Goal: Book appointment/travel/reservation

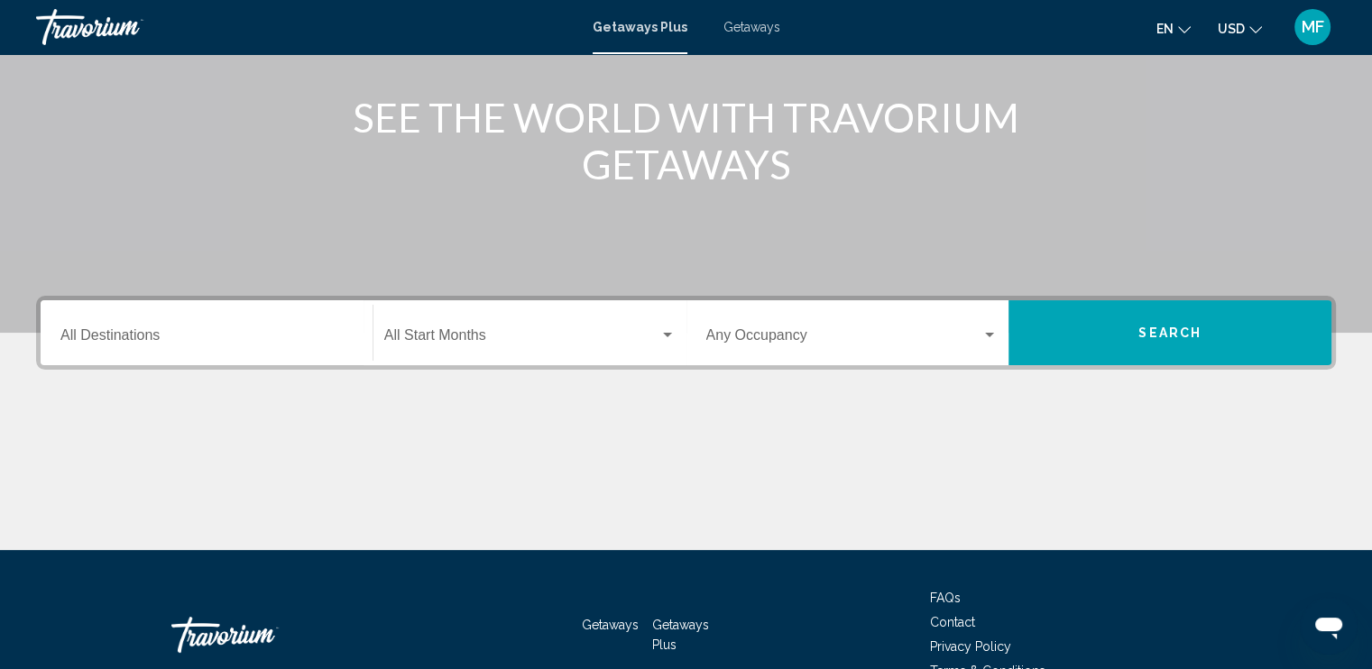
scroll to position [271, 0]
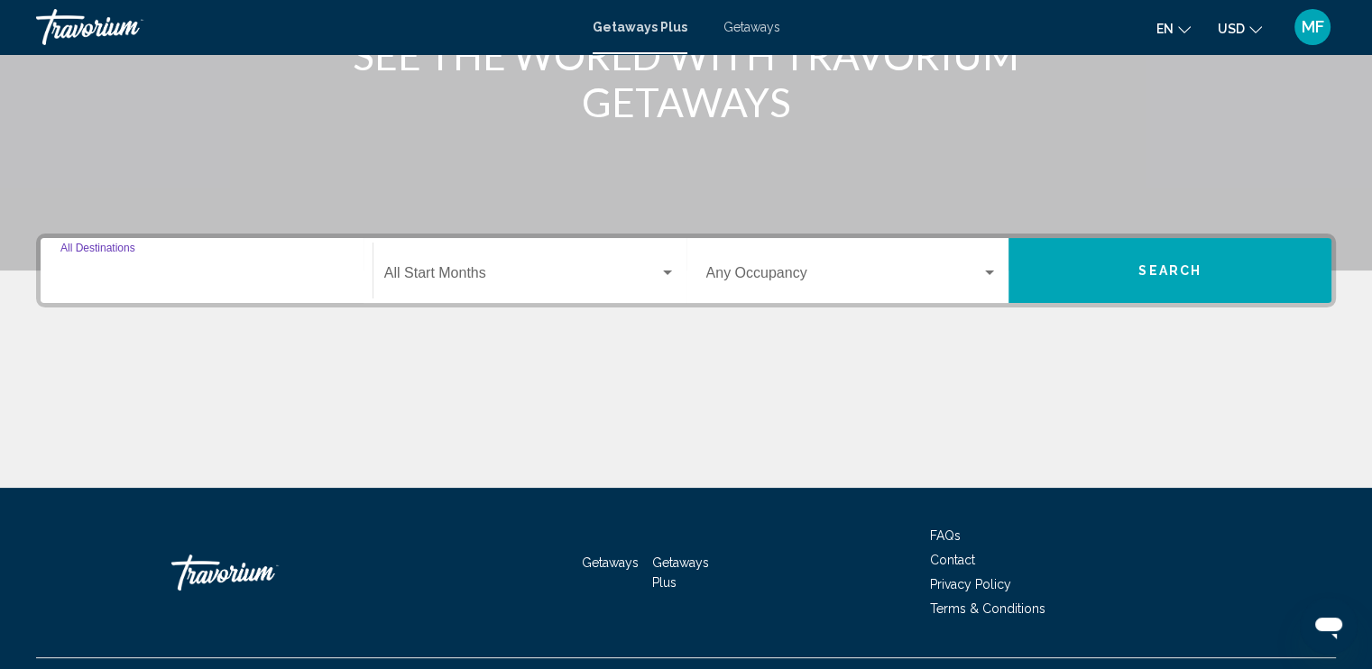
click at [94, 269] on input "Destination All Destinations" at bounding box center [206, 277] width 292 height 16
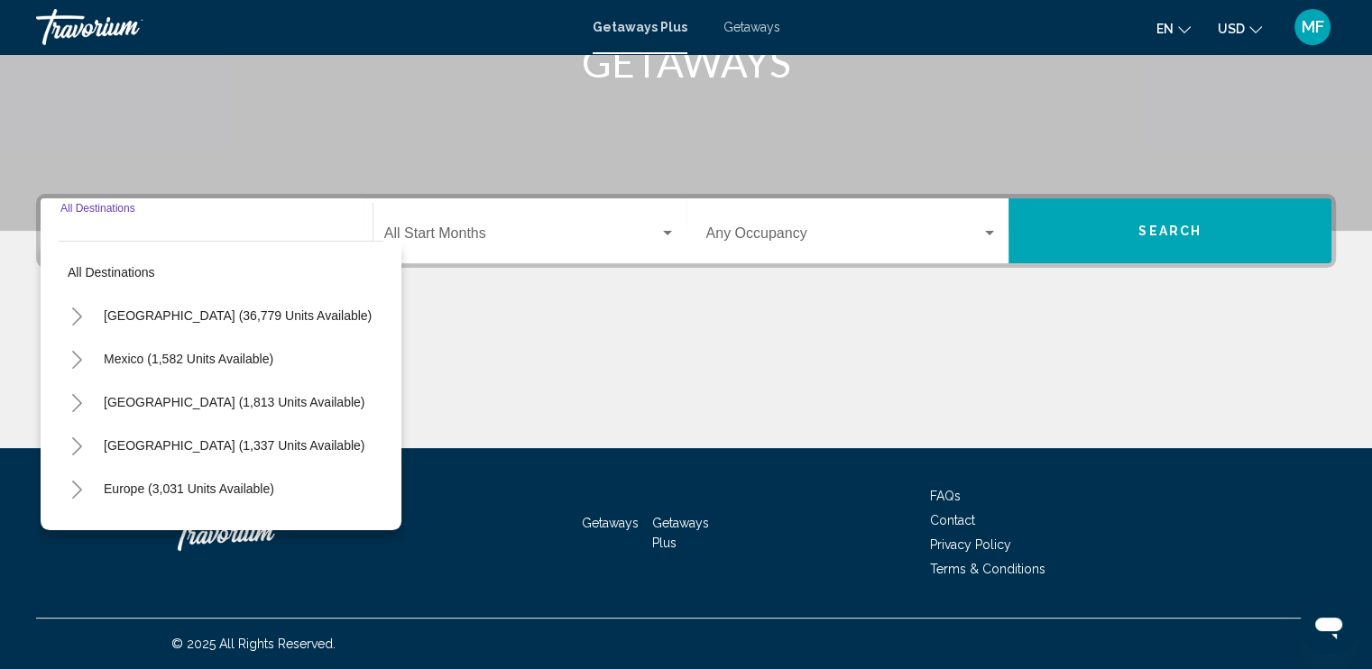
click at [144, 315] on span "[GEOGRAPHIC_DATA] (36,779 units available)" at bounding box center [238, 316] width 268 height 14
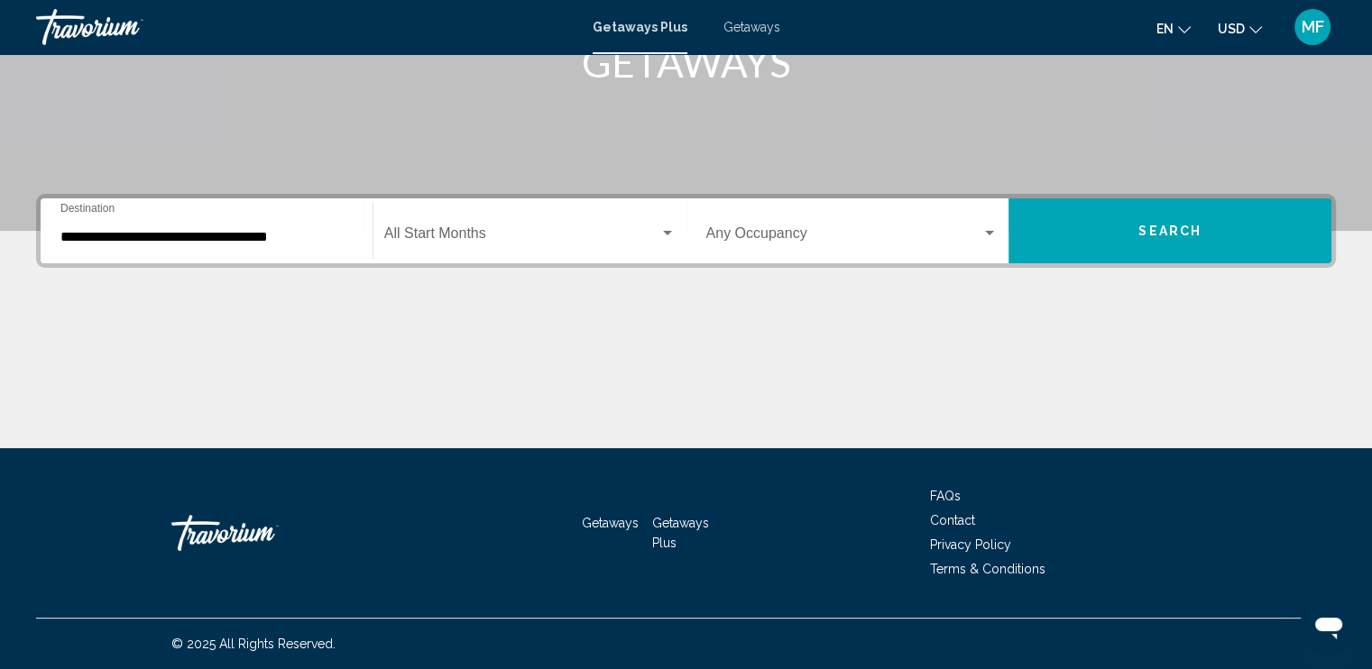
click at [205, 246] on div "**********" at bounding box center [206, 231] width 292 height 57
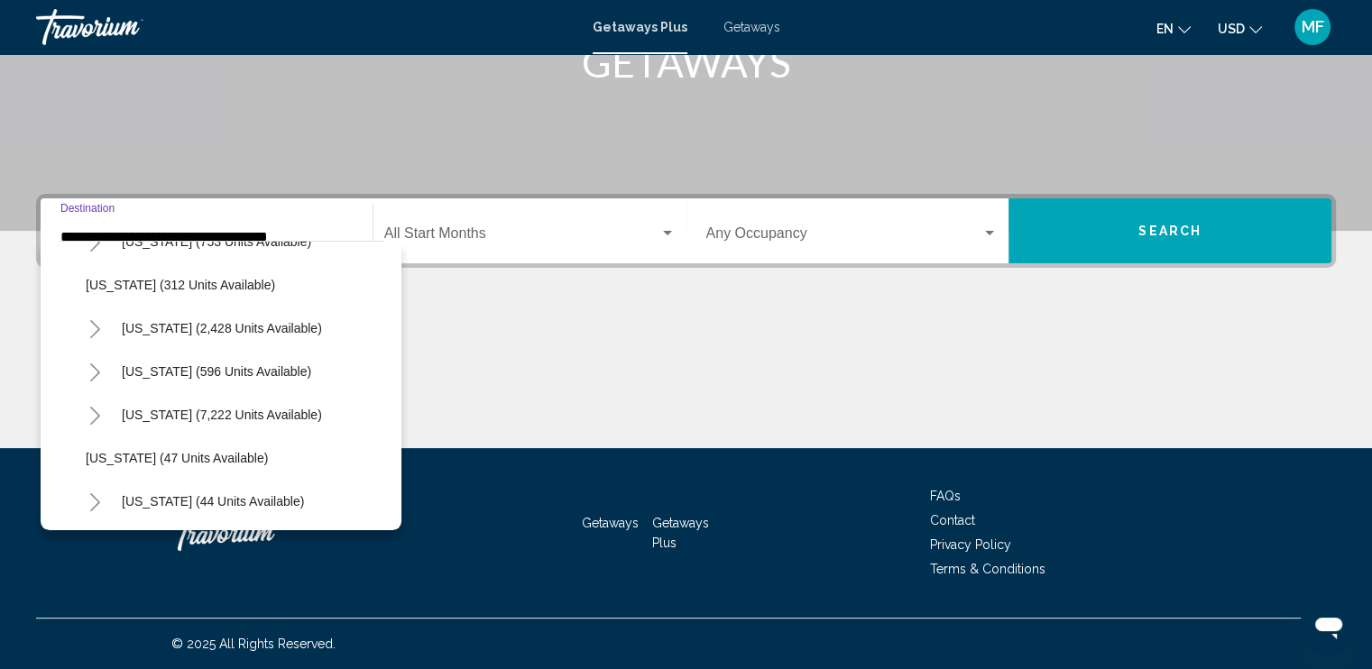
scroll to position [90, 0]
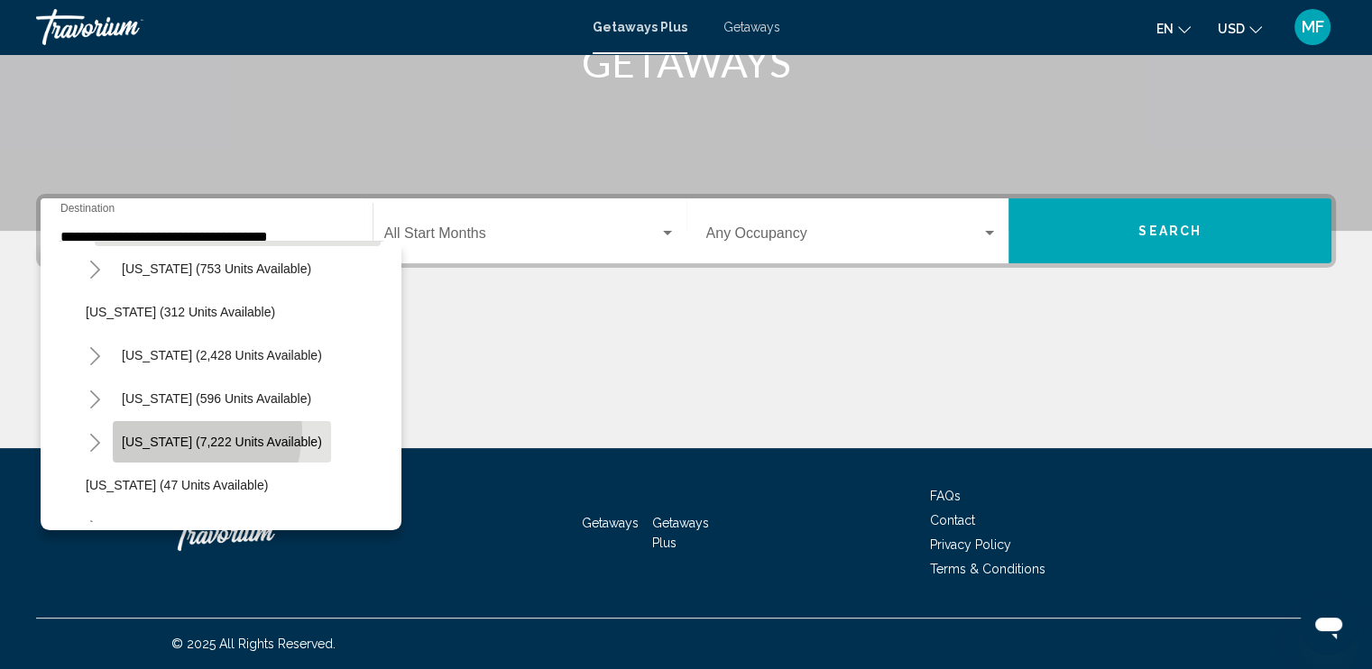
click at [164, 430] on button "[US_STATE] (7,222 units available)" at bounding box center [222, 441] width 218 height 41
type input "**********"
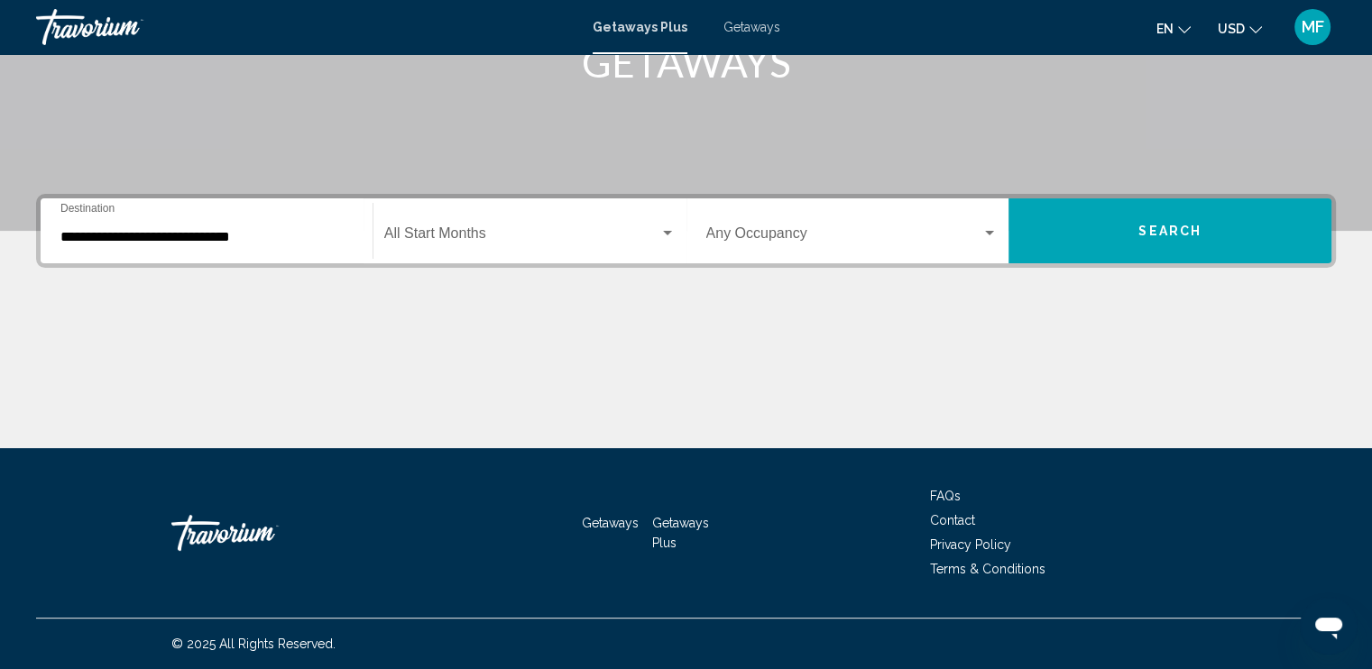
click at [670, 225] on div "Start Month All Start Months" at bounding box center [529, 231] width 291 height 57
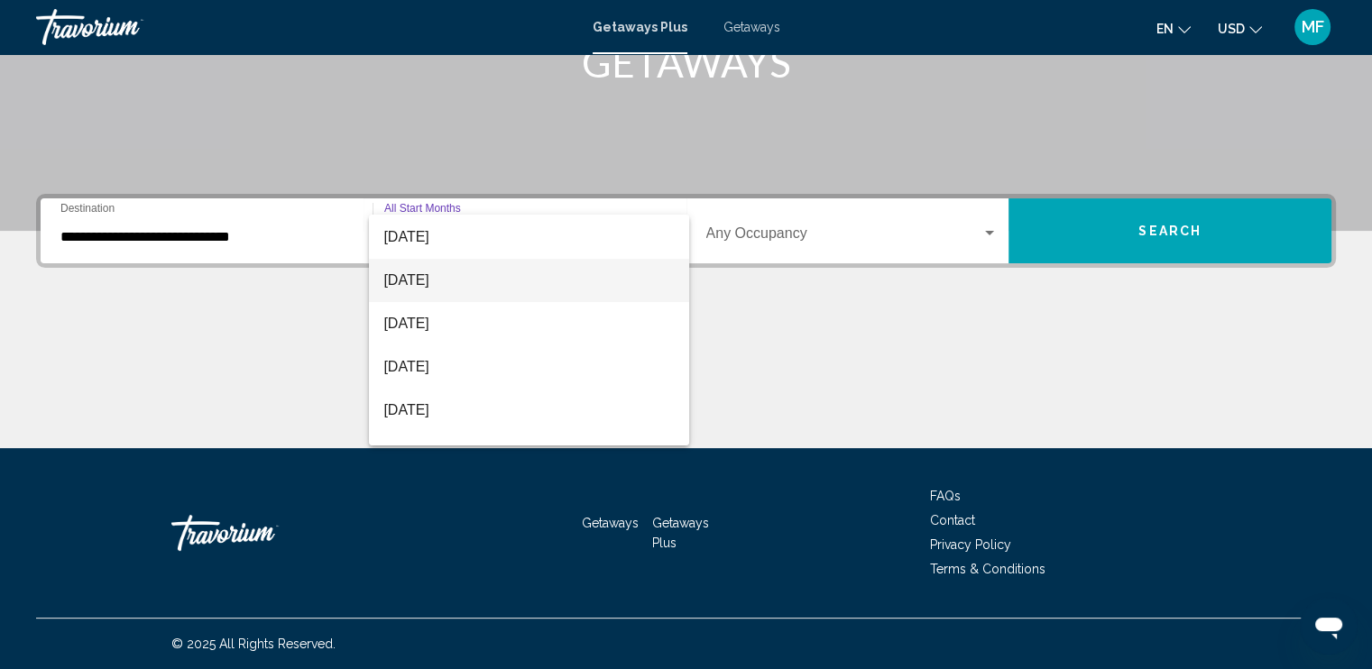
scroll to position [271, 0]
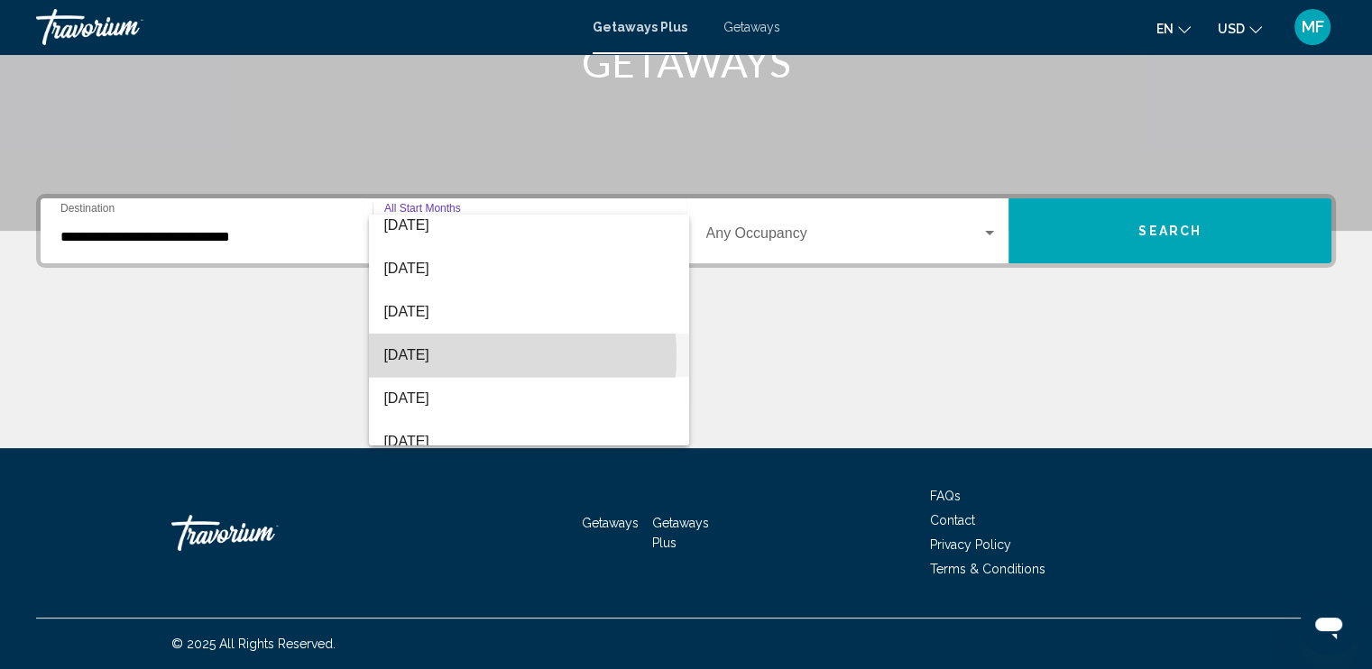
click at [417, 355] on span "[DATE]" at bounding box center [528, 355] width 291 height 43
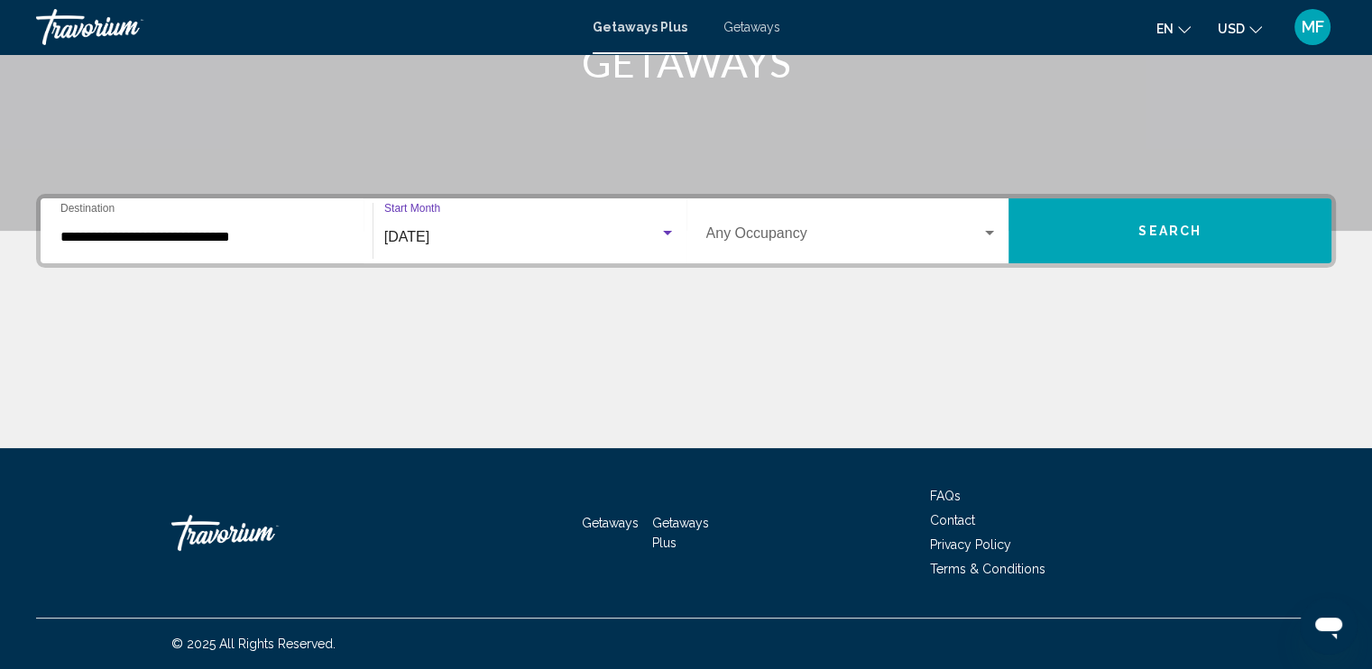
click at [993, 231] on div "Search widget" at bounding box center [989, 233] width 9 height 5
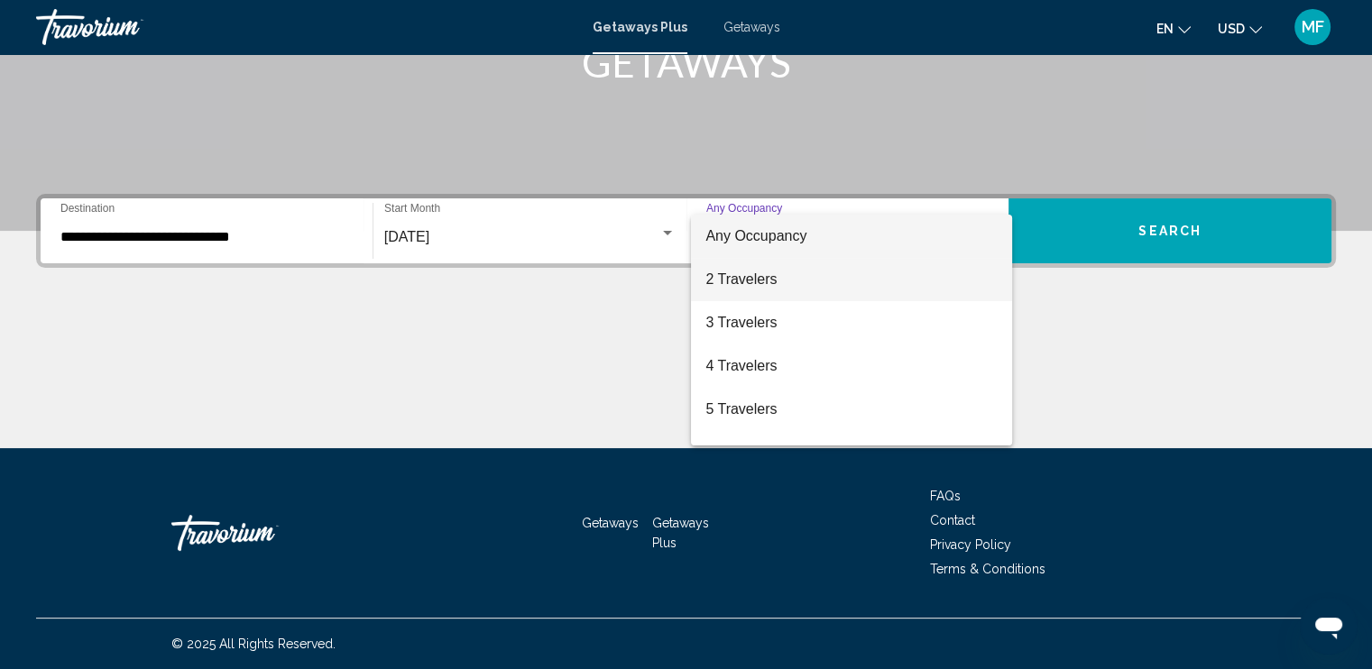
click at [725, 276] on span "2 Travelers" at bounding box center [851, 279] width 292 height 43
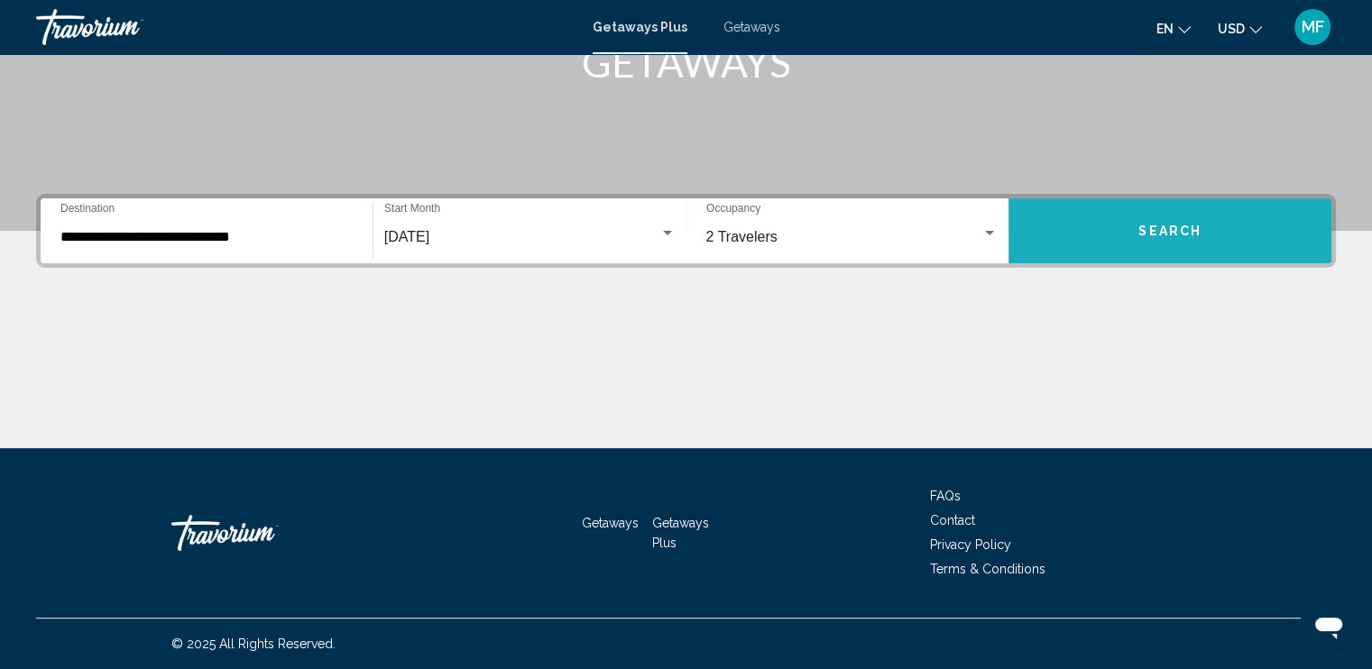
click at [1156, 236] on span "Search" at bounding box center [1169, 232] width 63 height 14
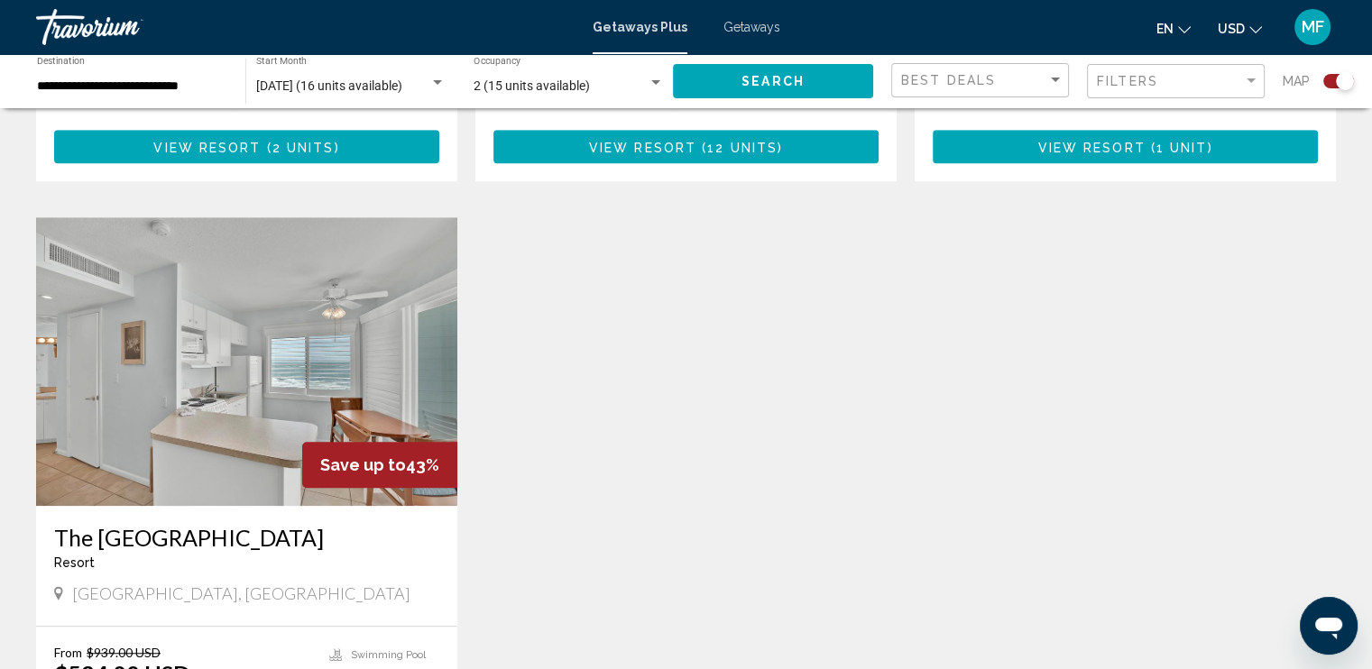
scroll to position [1353, 0]
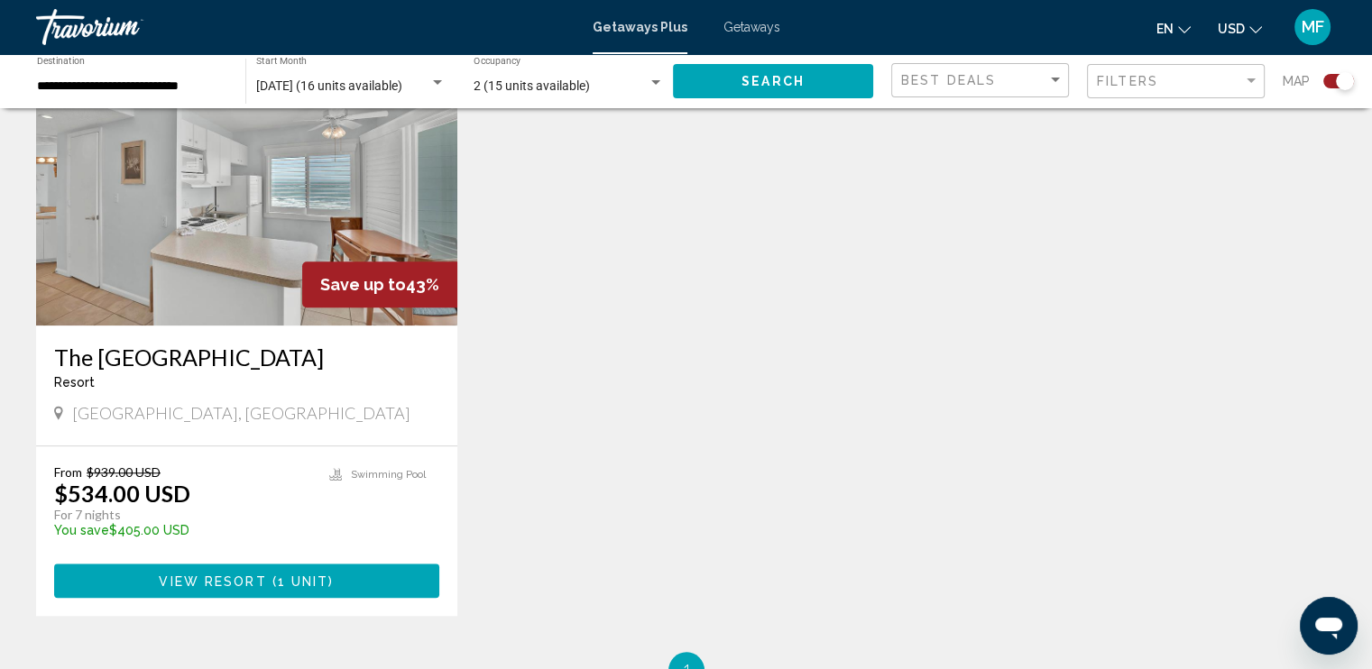
click at [170, 246] on img "Main content" at bounding box center [246, 181] width 421 height 289
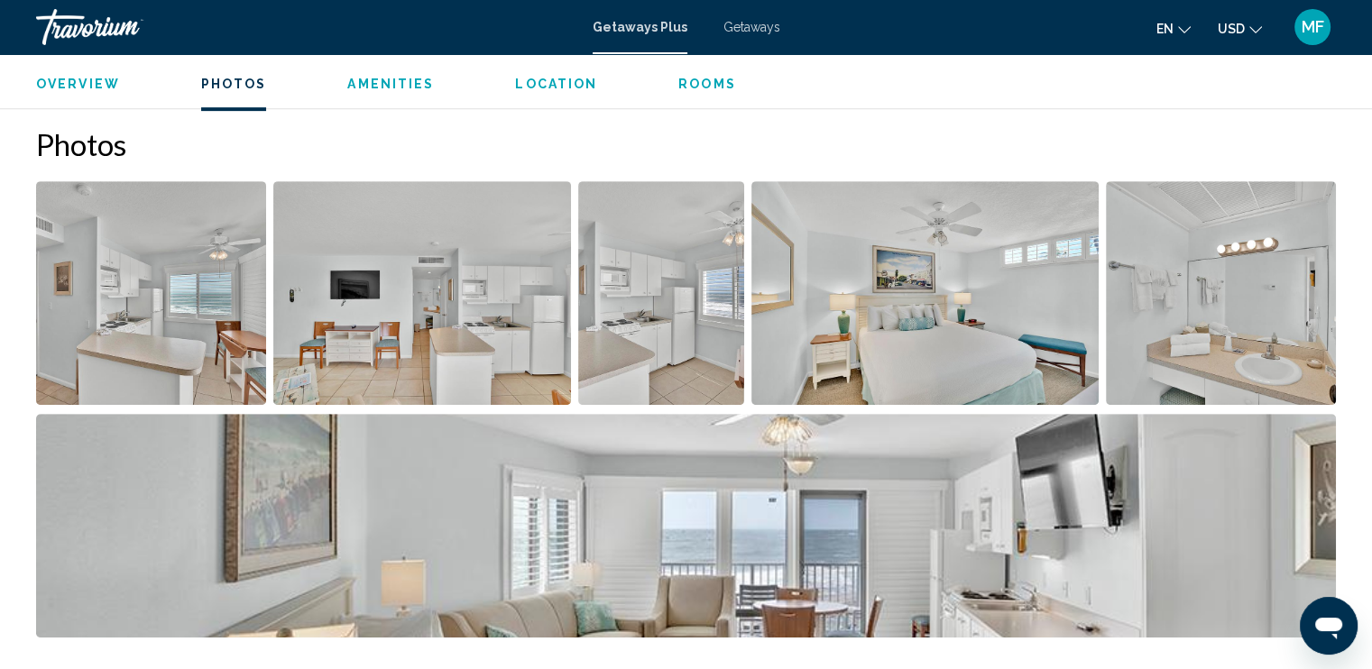
scroll to position [812, 0]
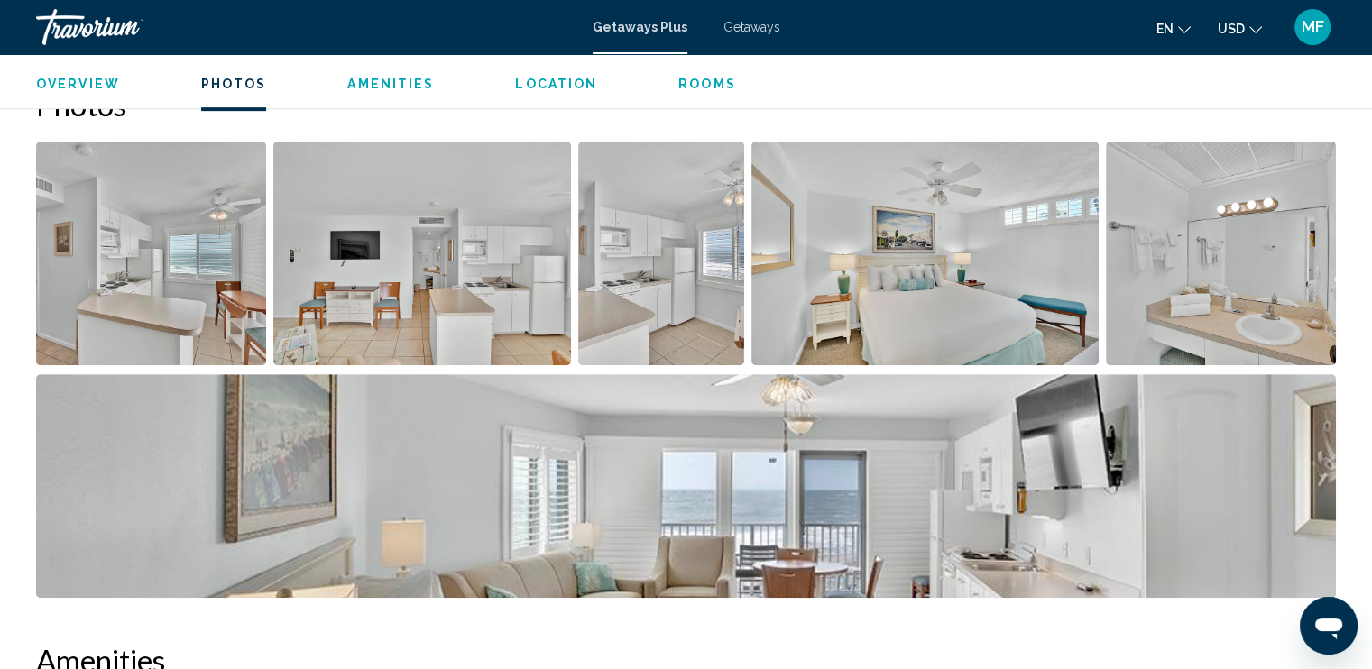
click at [206, 240] on img "Open full-screen image slider" at bounding box center [151, 254] width 230 height 224
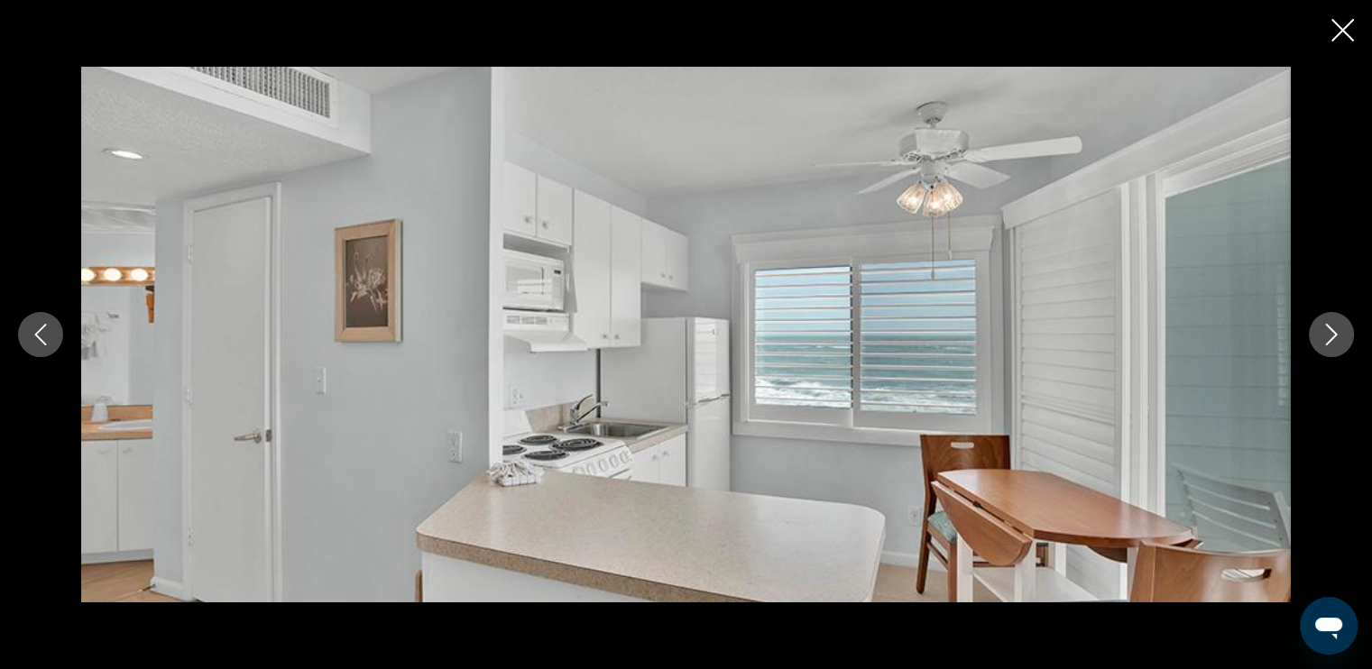
click at [1331, 328] on icon "Next image" at bounding box center [1332, 335] width 12 height 22
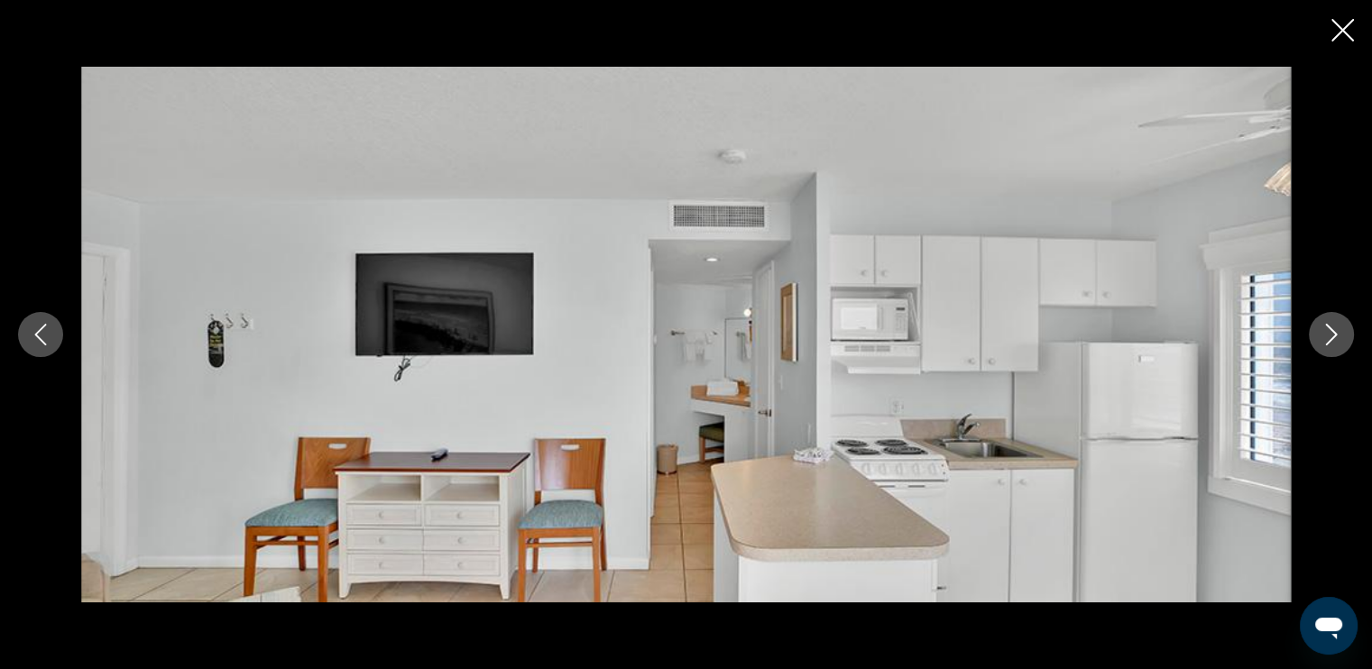
click at [1331, 328] on icon "Next image" at bounding box center [1332, 335] width 12 height 22
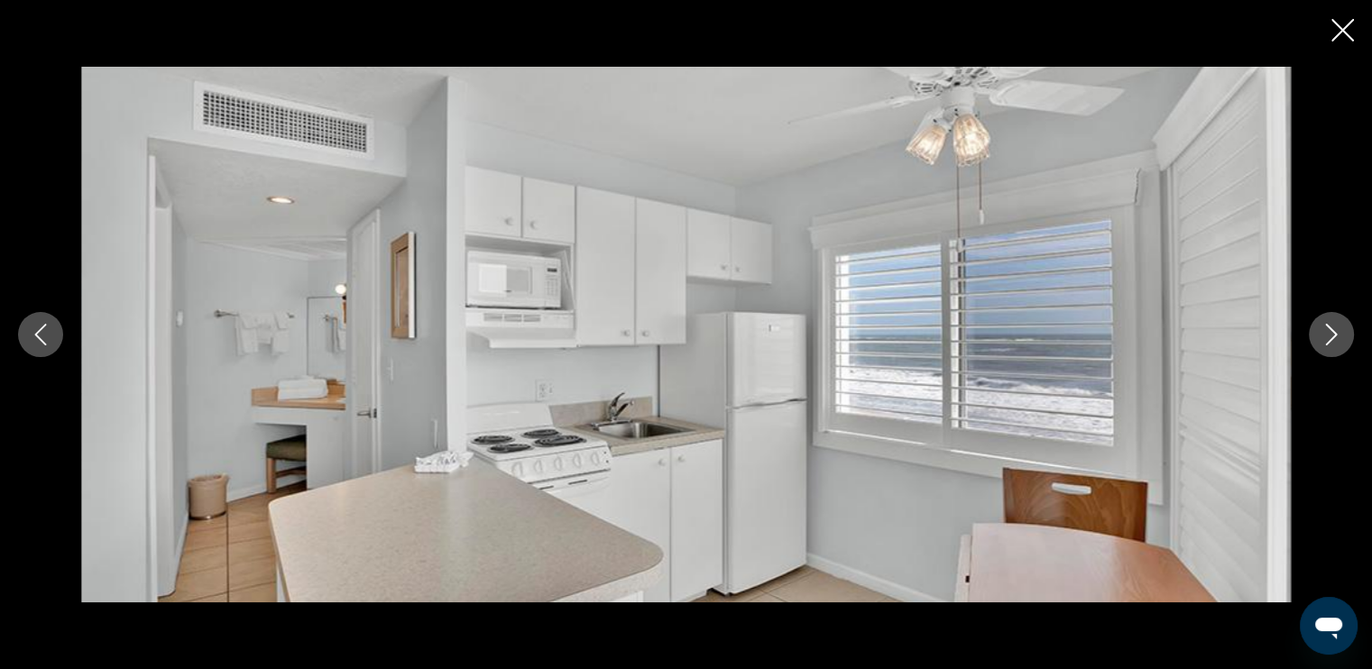
click at [1331, 328] on icon "Next image" at bounding box center [1332, 335] width 12 height 22
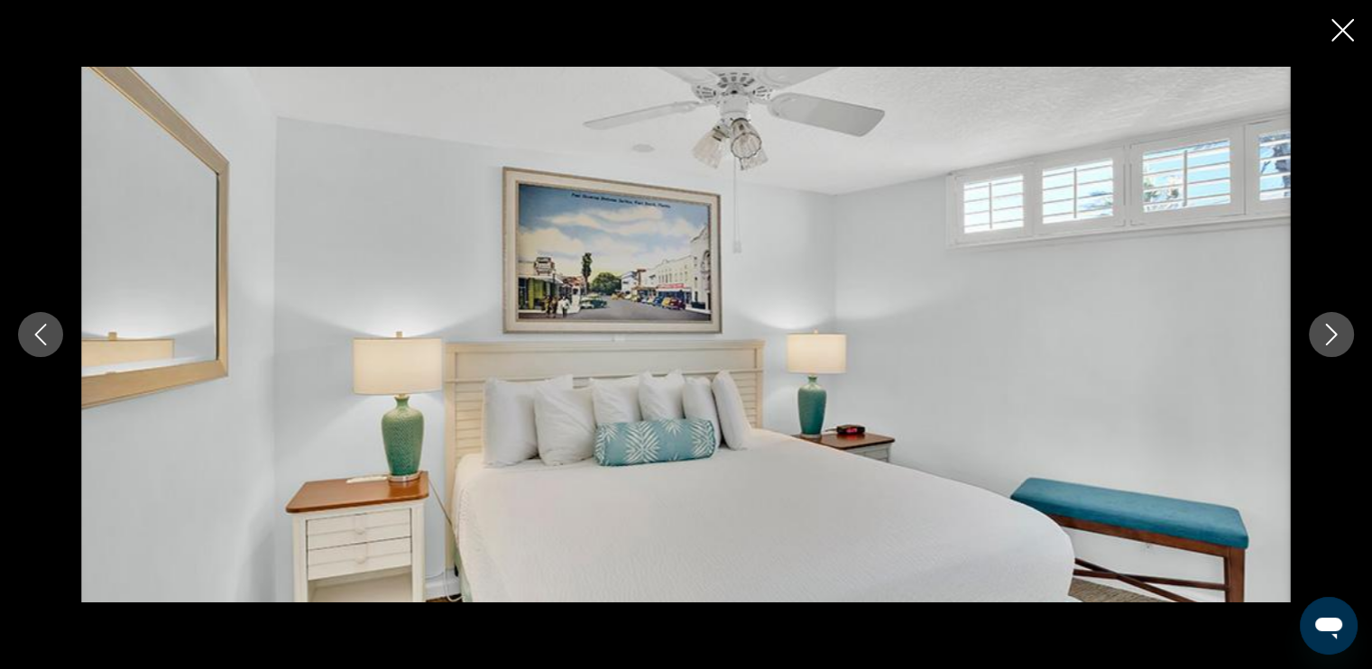
click at [1331, 328] on icon "Next image" at bounding box center [1332, 335] width 12 height 22
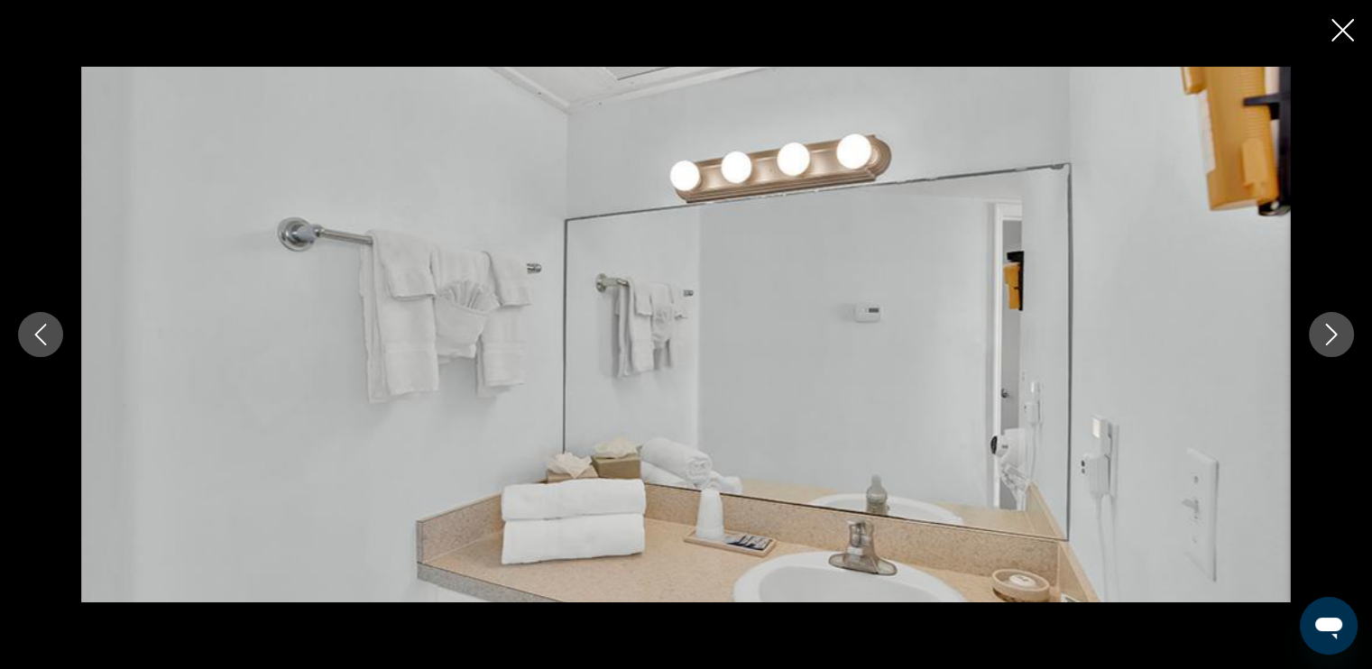
click at [1331, 328] on icon "Next image" at bounding box center [1332, 335] width 12 height 22
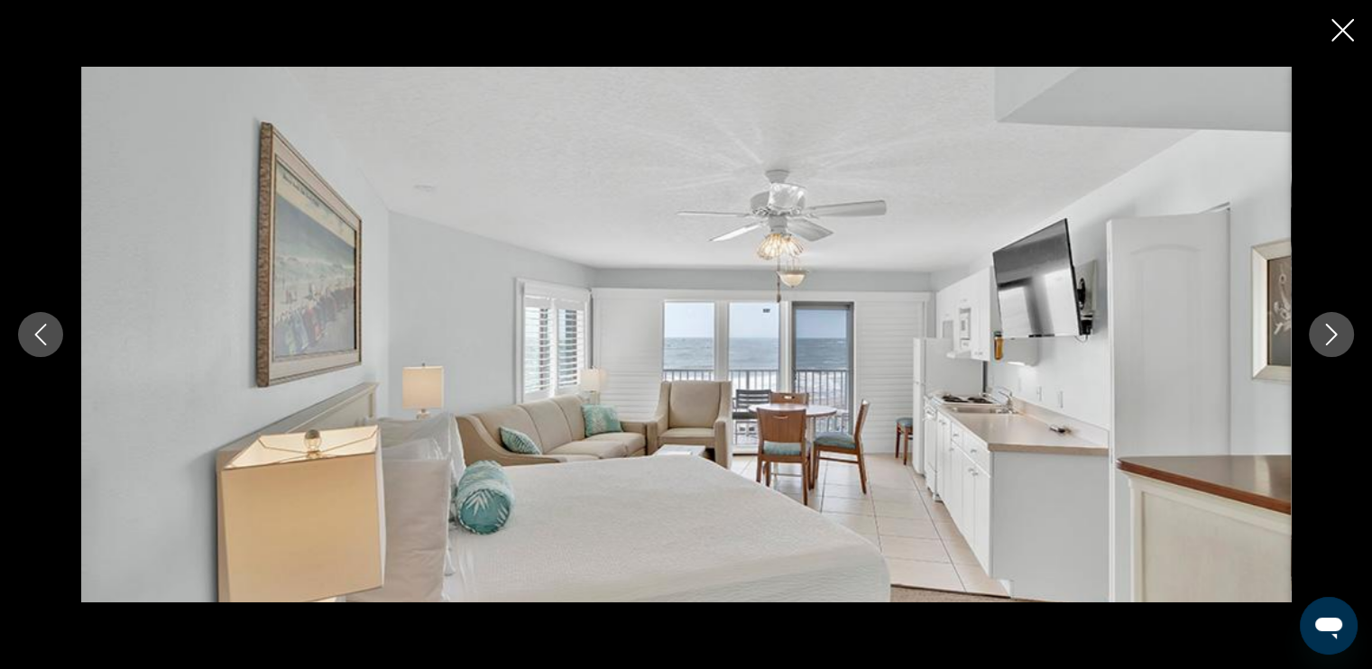
click at [1331, 328] on icon "Next image" at bounding box center [1332, 335] width 12 height 22
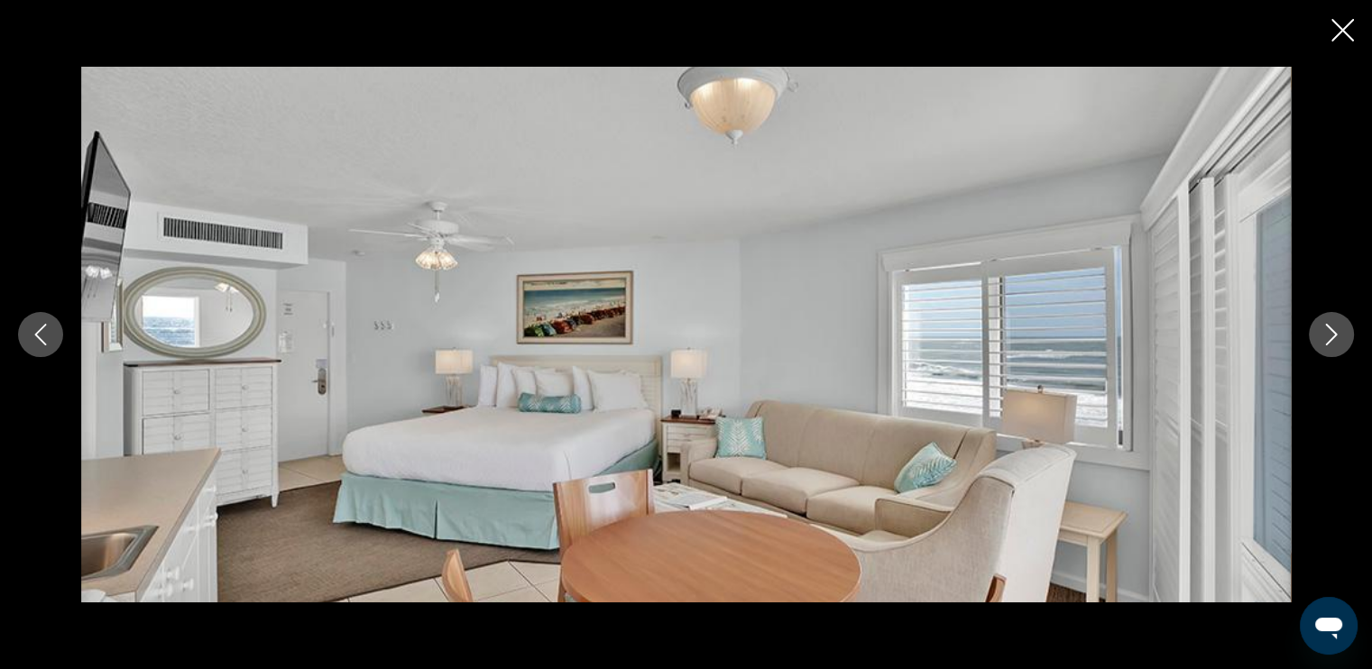
click at [1331, 328] on icon "Next image" at bounding box center [1332, 335] width 12 height 22
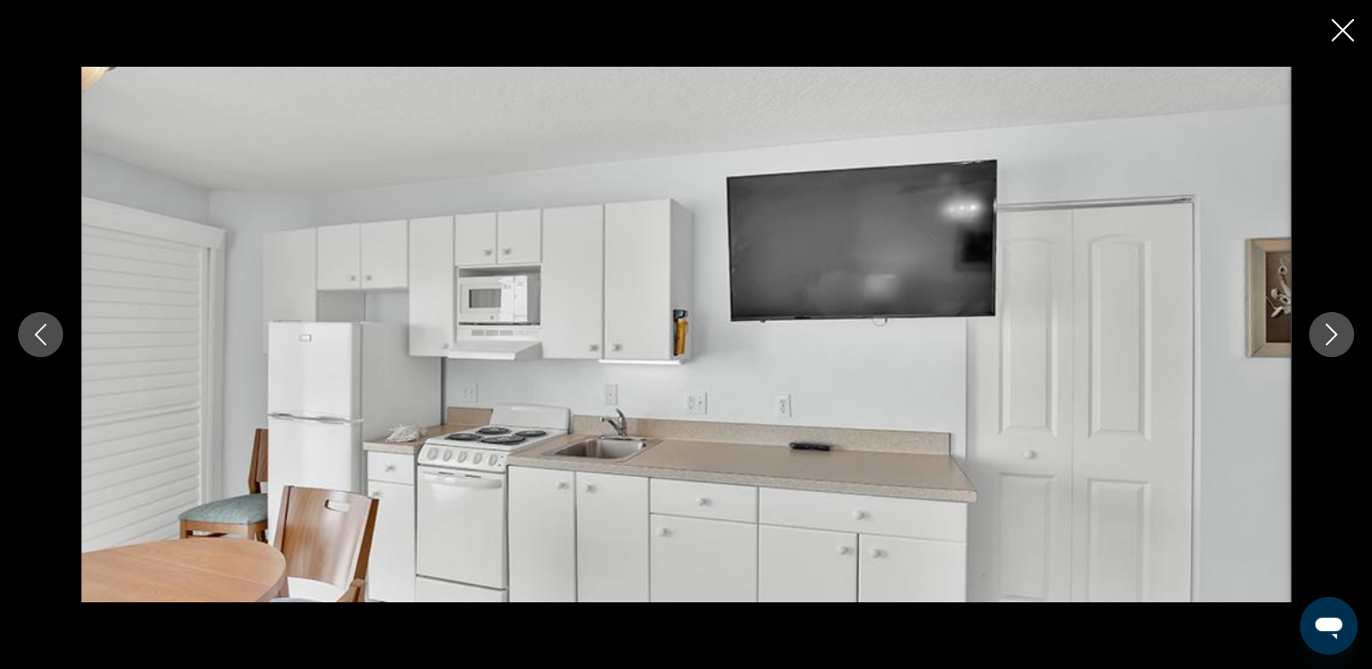
click at [1331, 328] on icon "Next image" at bounding box center [1332, 335] width 12 height 22
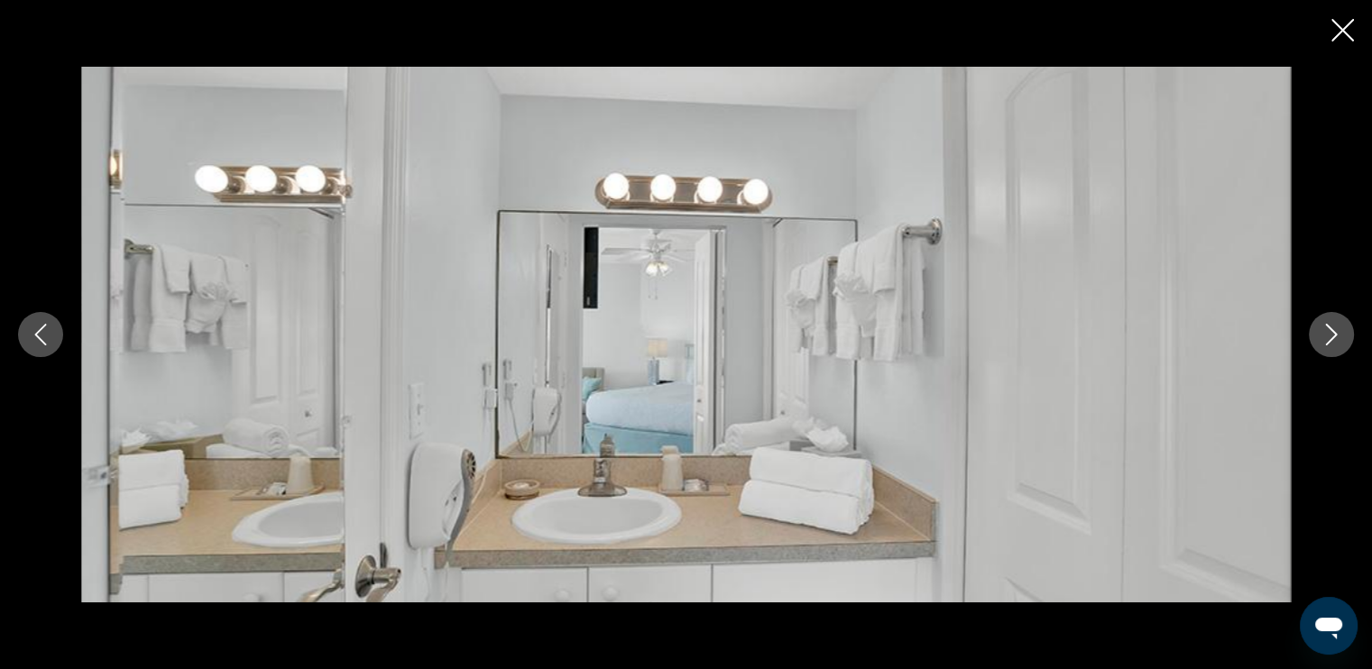
click at [1331, 328] on icon "Next image" at bounding box center [1332, 335] width 12 height 22
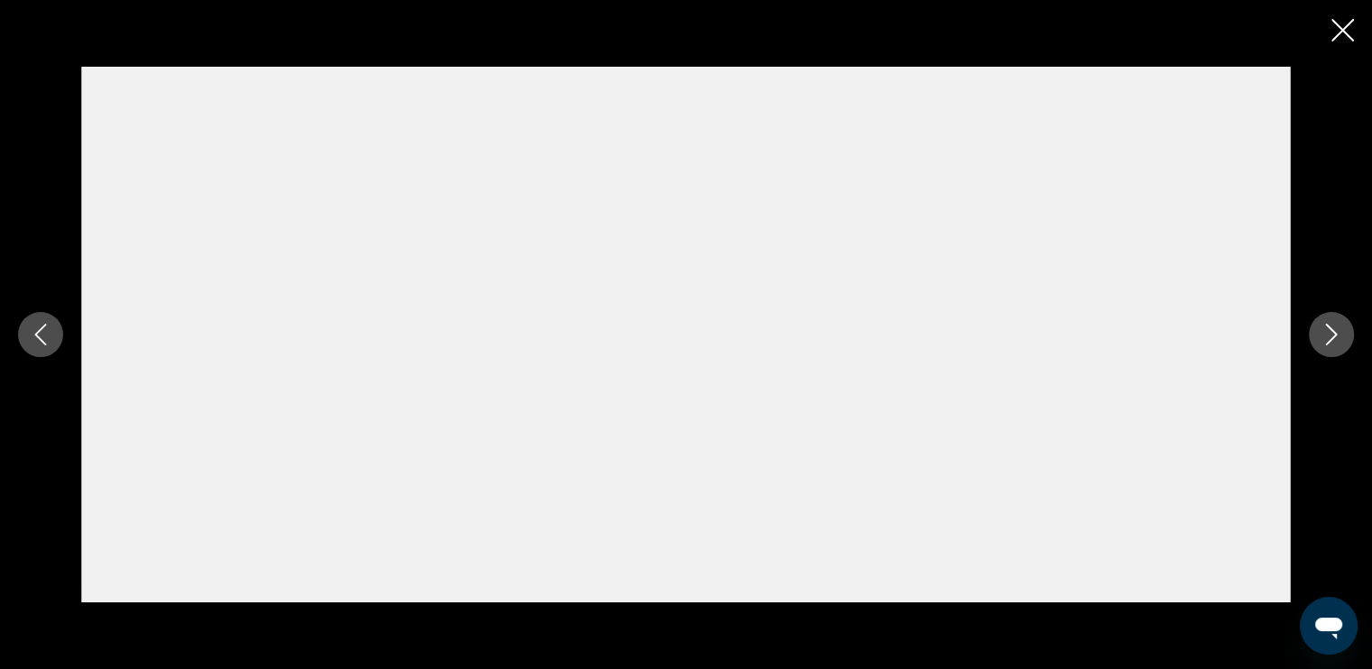
click at [1331, 328] on icon "Next image" at bounding box center [1332, 335] width 12 height 22
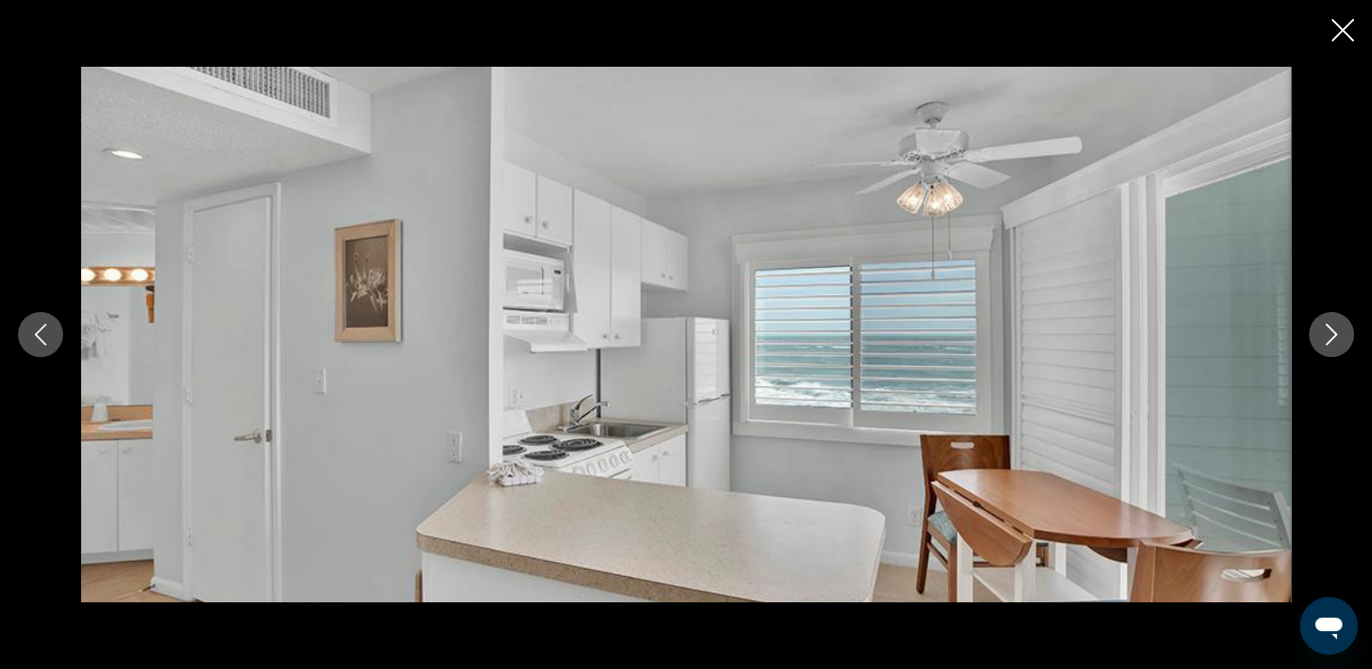
click at [1331, 328] on icon "Next image" at bounding box center [1332, 335] width 12 height 22
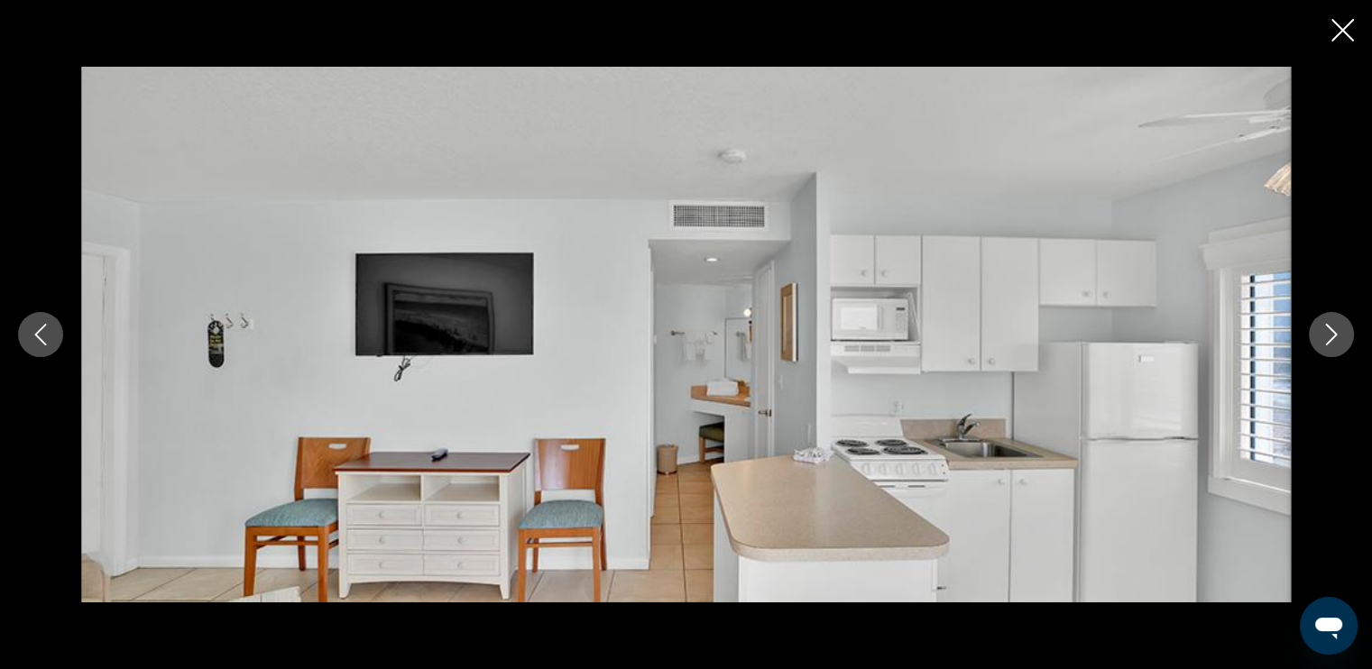
click at [1339, 22] on icon "Close slideshow" at bounding box center [1342, 30] width 23 height 23
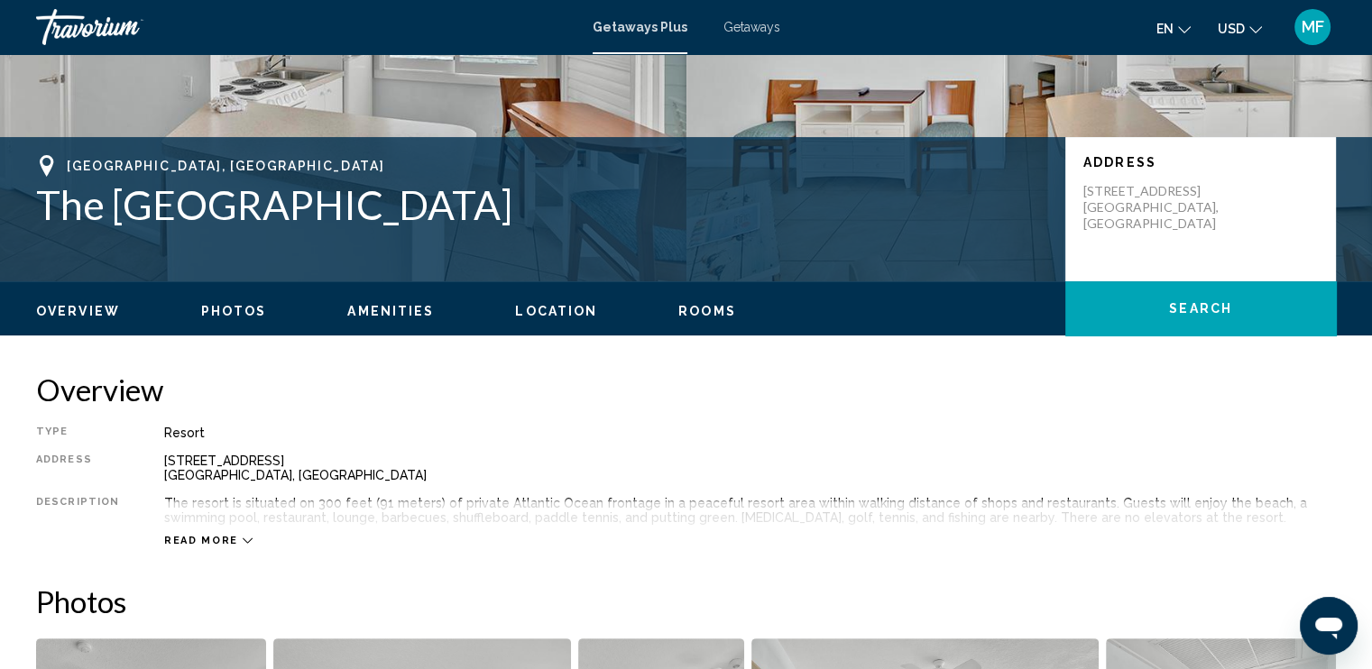
scroll to position [271, 0]
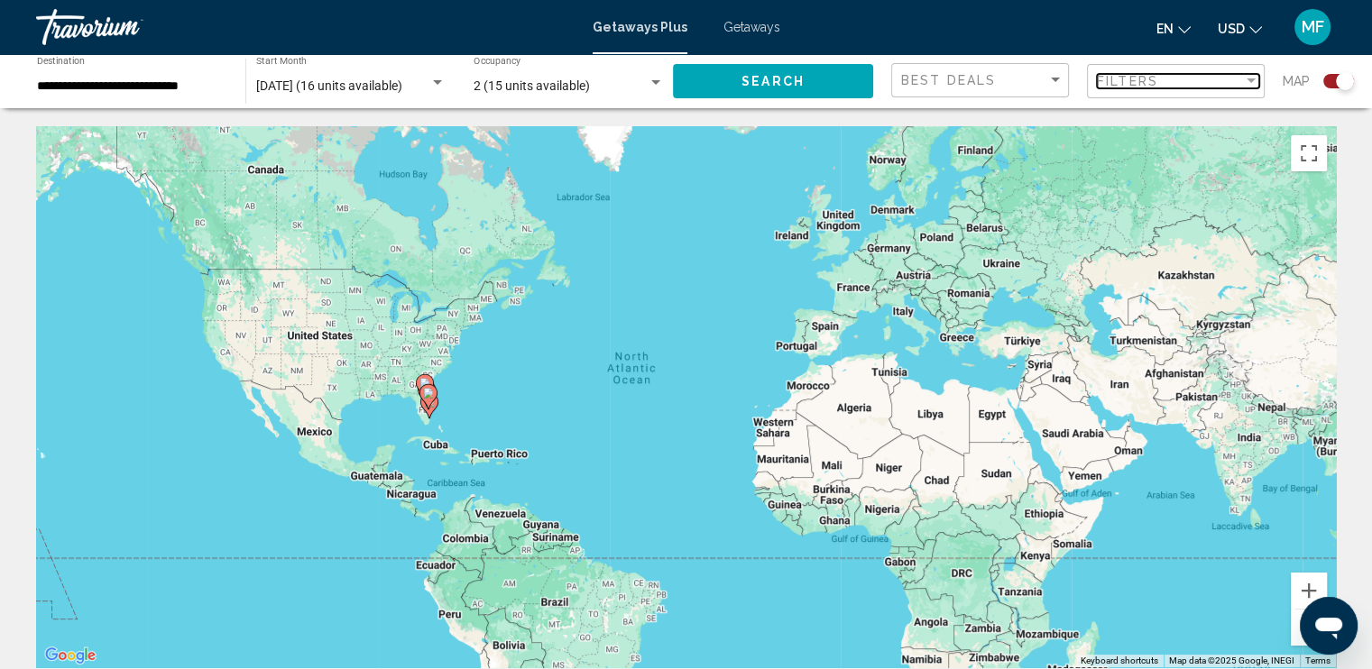
click at [1155, 77] on span "Filters" at bounding box center [1127, 81] width 61 height 14
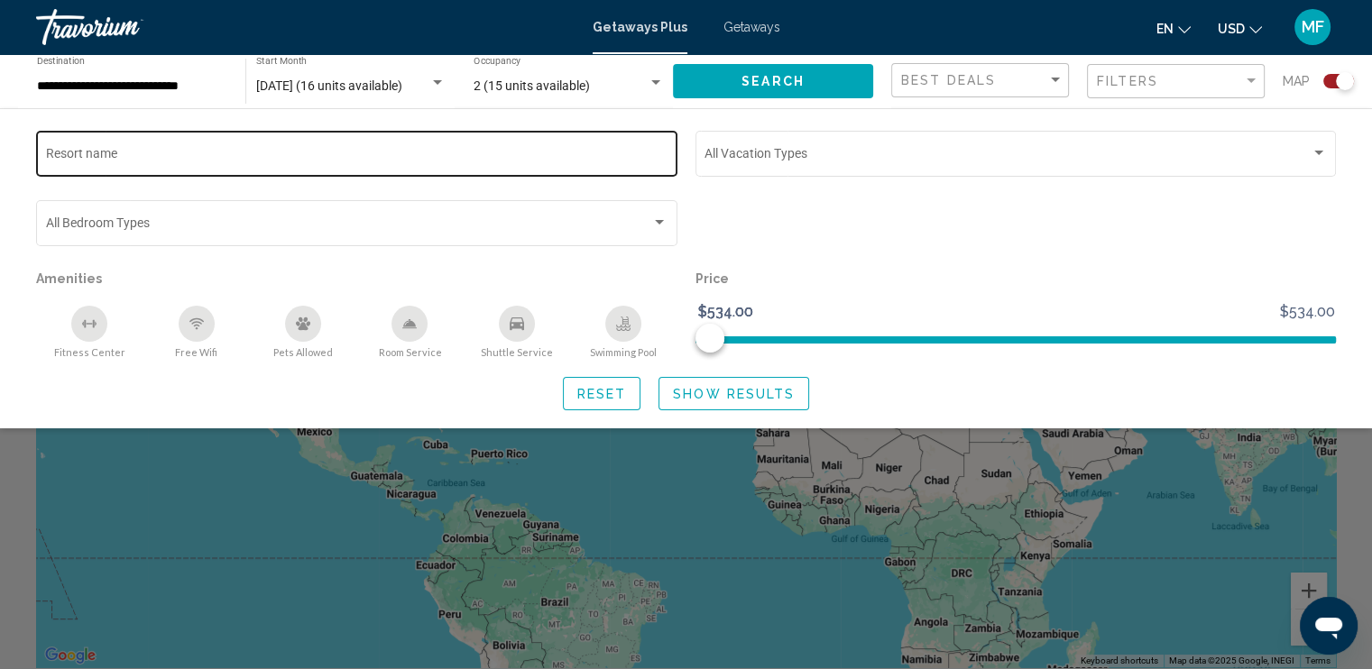
click at [148, 151] on input "Resort name" at bounding box center [357, 157] width 622 height 14
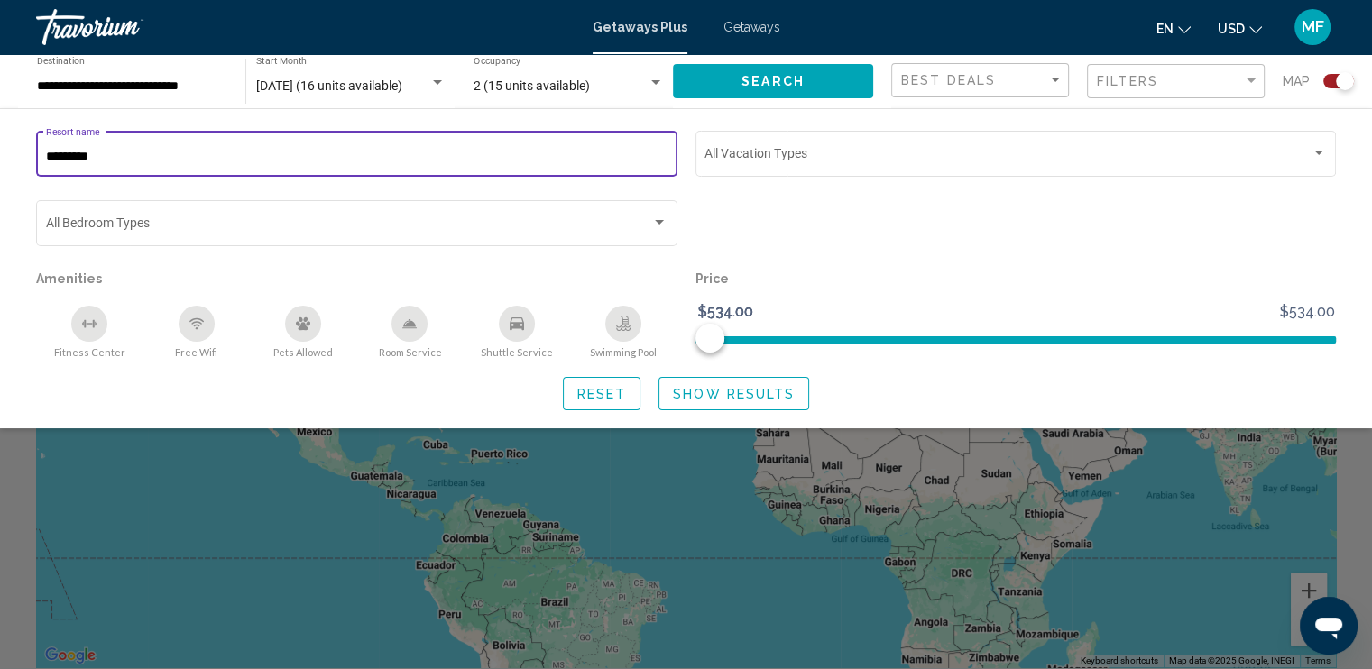
type input "*********"
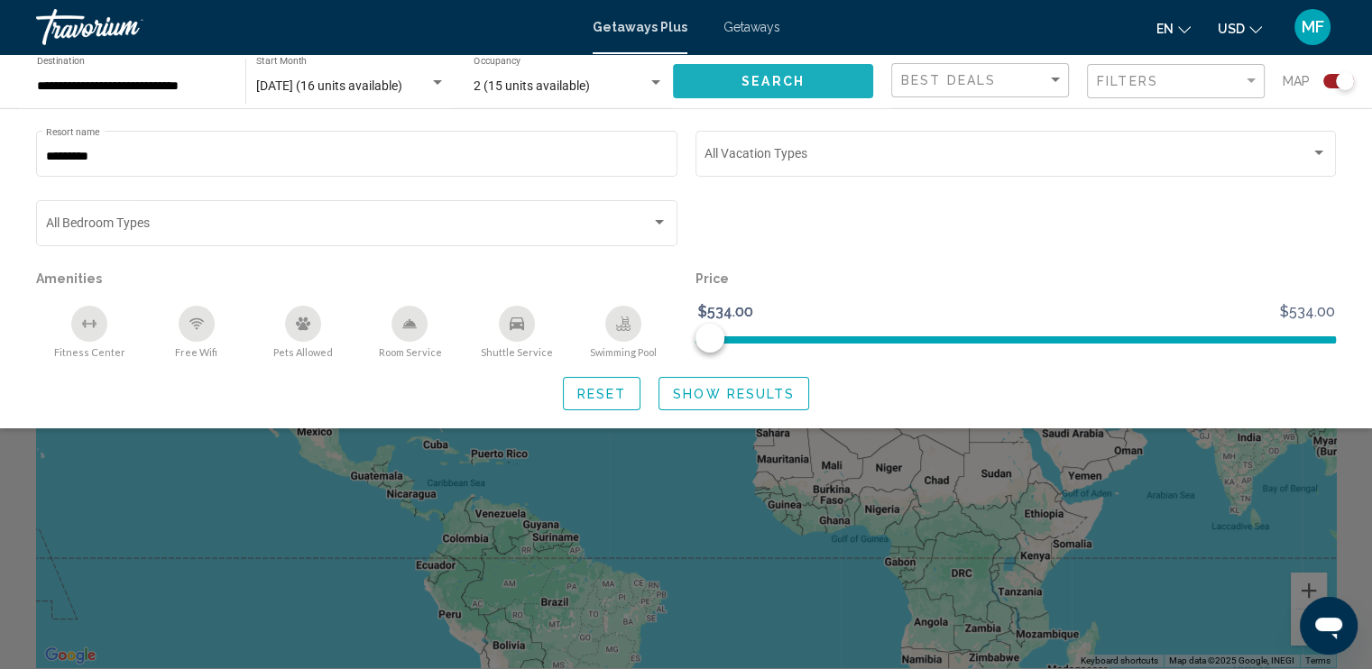
click at [766, 81] on span "Search" at bounding box center [773, 82] width 63 height 14
